Goal: Task Accomplishment & Management: Use online tool/utility

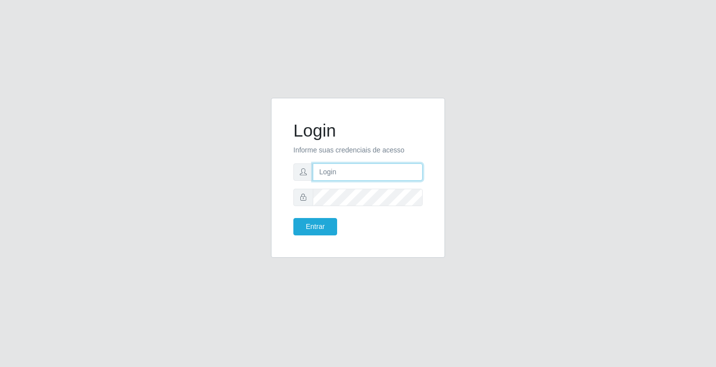
drag, startPoint x: 0, startPoint y: 0, endPoint x: 330, endPoint y: 170, distance: 371.6
click at [331, 169] on input "text" at bounding box center [368, 171] width 110 height 17
type input "ediane@ideal"
click at [293, 218] on button "Entrar" at bounding box center [315, 226] width 44 height 17
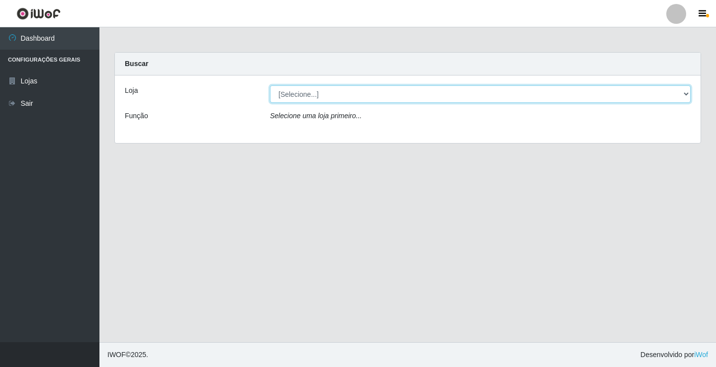
drag, startPoint x: 309, startPoint y: 92, endPoint x: 306, endPoint y: 100, distance: 8.7
click at [309, 92] on select "[Selecione...] Ideal - Conceição" at bounding box center [480, 93] width 420 height 17
select select "231"
click at [270, 85] on select "[Selecione...] Ideal - Conceição" at bounding box center [480, 93] width 420 height 17
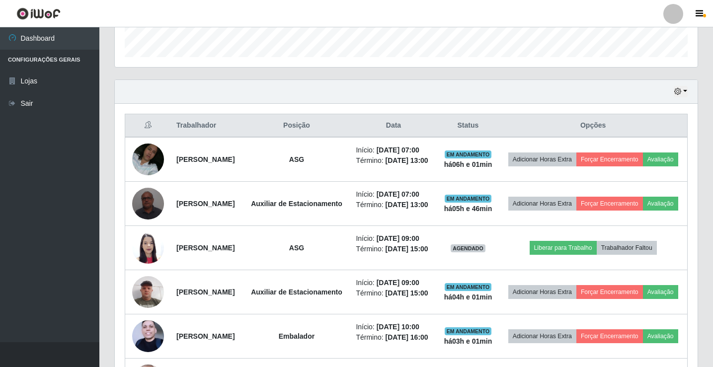
scroll to position [348, 0]
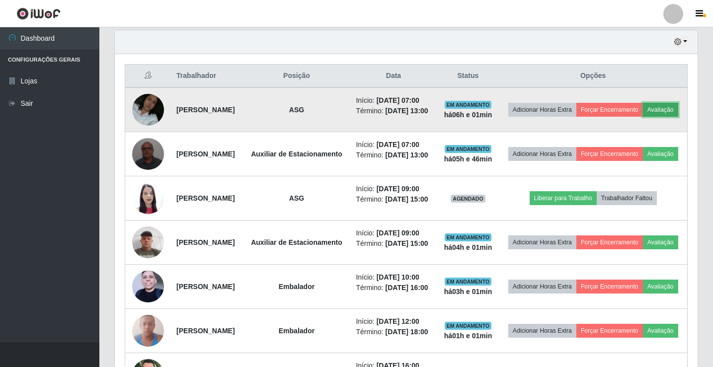
click at [643, 117] on button "Avaliação" at bounding box center [660, 110] width 35 height 14
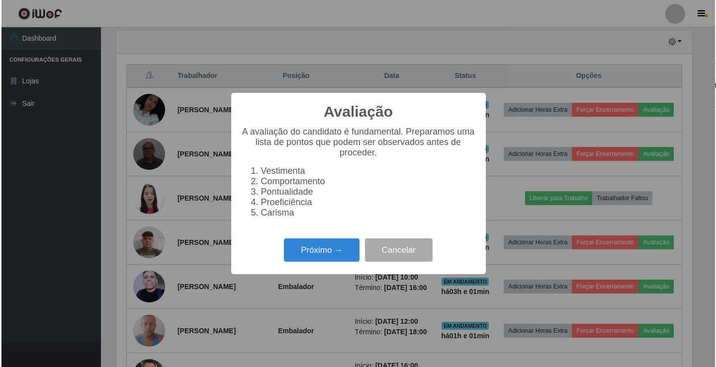
scroll to position [206, 578]
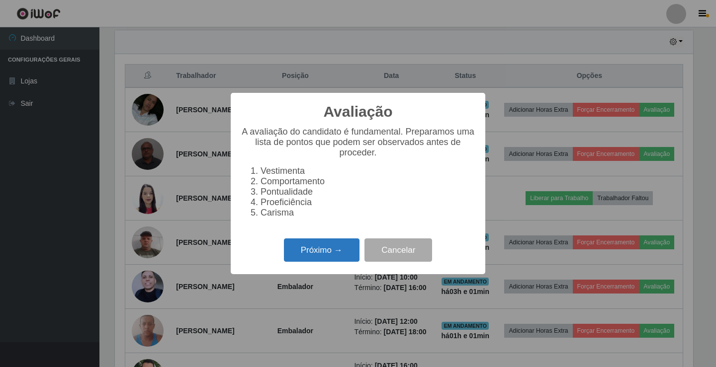
click at [348, 256] on button "Próximo →" at bounding box center [322, 250] width 76 height 23
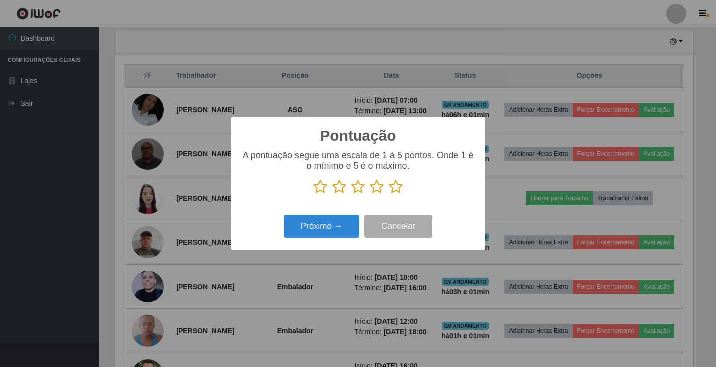
click at [395, 192] on icon at bounding box center [396, 186] width 14 height 15
click at [389, 194] on input "radio" at bounding box center [389, 194] width 0 height 0
click at [328, 220] on button "Próximo →" at bounding box center [322, 226] width 76 height 23
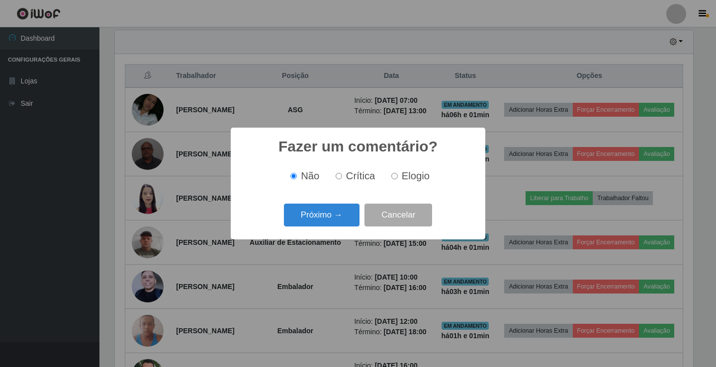
click at [332, 224] on button "Próximo →" at bounding box center [322, 215] width 76 height 23
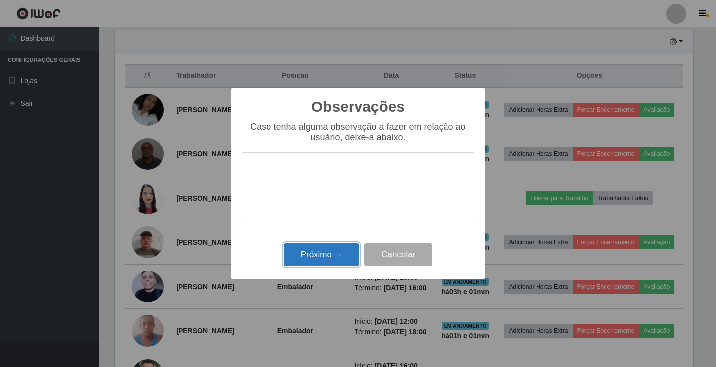
click at [331, 255] on button "Próximo →" at bounding box center [322, 254] width 76 height 23
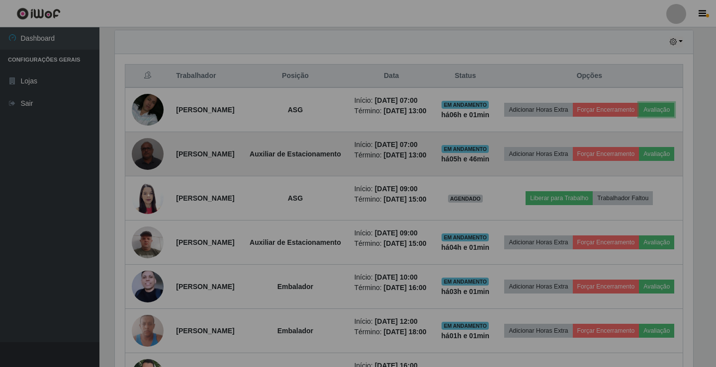
scroll to position [206, 583]
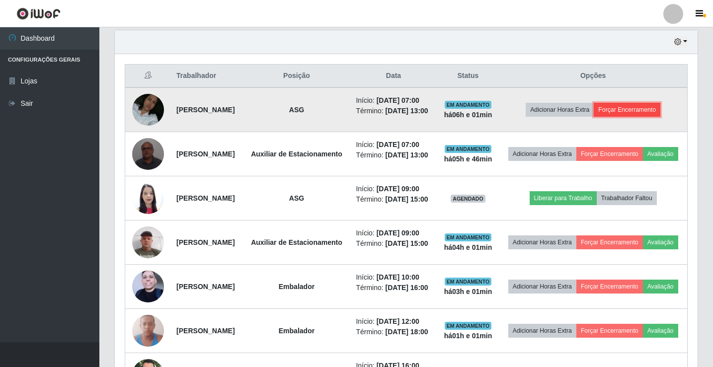
click at [640, 115] on button "Forçar Encerramento" at bounding box center [627, 110] width 67 height 14
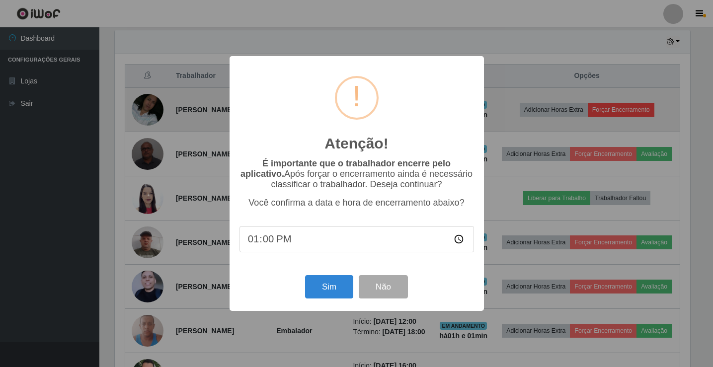
scroll to position [206, 578]
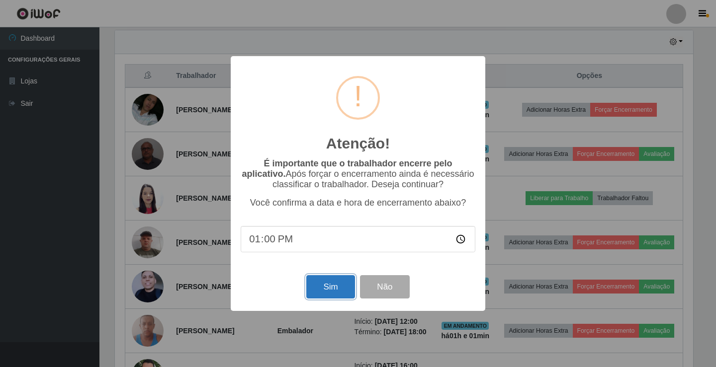
click at [336, 288] on button "Sim" at bounding box center [330, 286] width 48 height 23
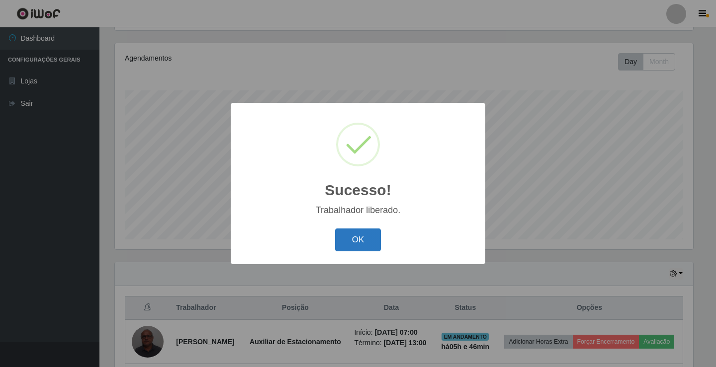
click at [366, 247] on button "OK" at bounding box center [358, 240] width 46 height 23
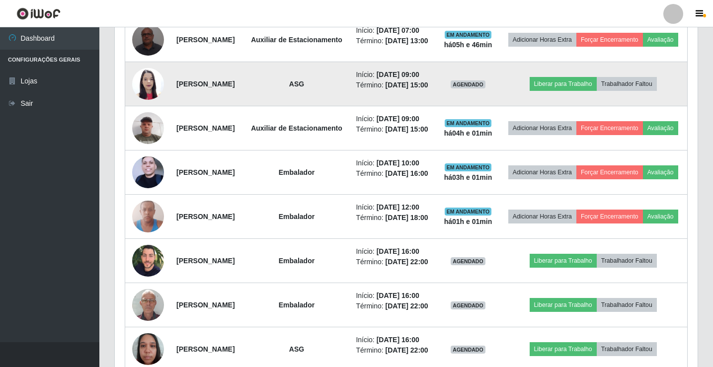
scroll to position [315, 0]
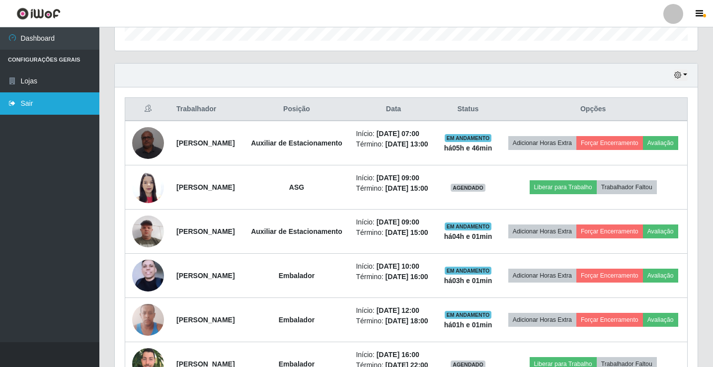
click at [33, 100] on link "Sair" at bounding box center [49, 103] width 99 height 22
